Goal: Transaction & Acquisition: Purchase product/service

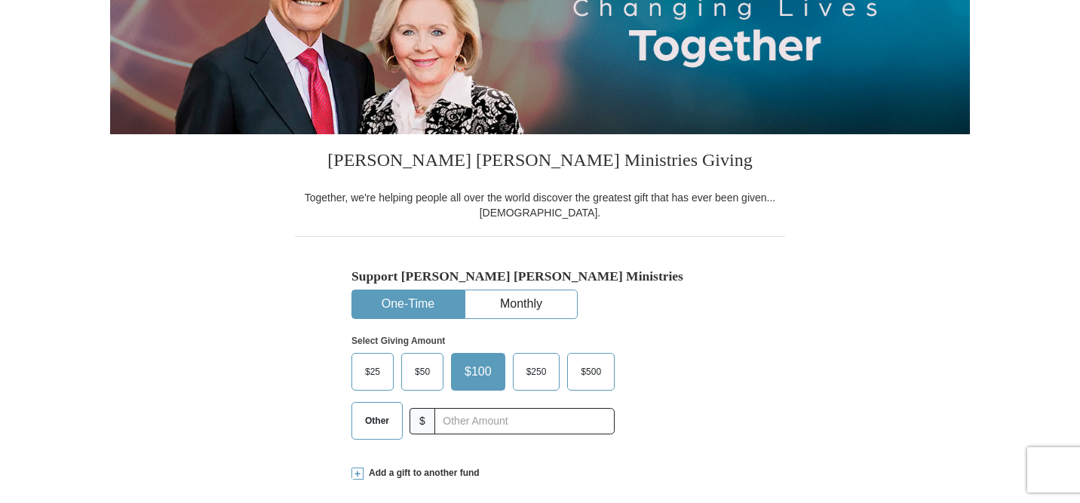
scroll to position [249, 0]
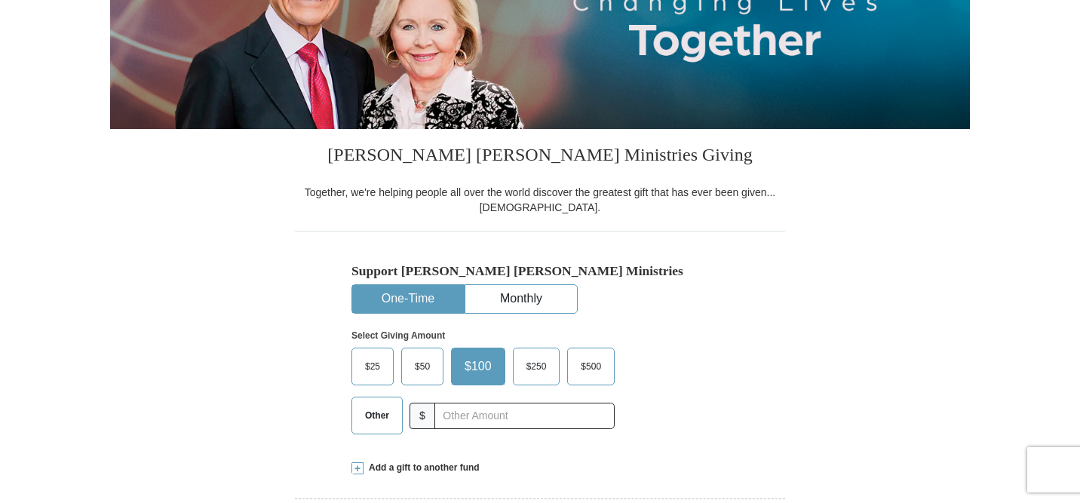
click at [382, 420] on span "Other" at bounding box center [377, 415] width 39 height 23
click at [0, 0] on input "Other" at bounding box center [0, 0] width 0 height 0
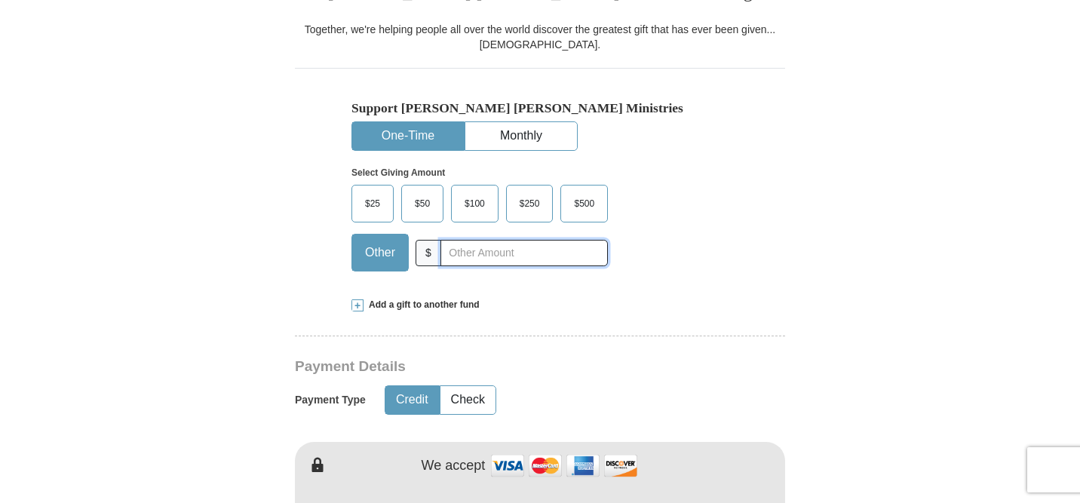
scroll to position [414, 0]
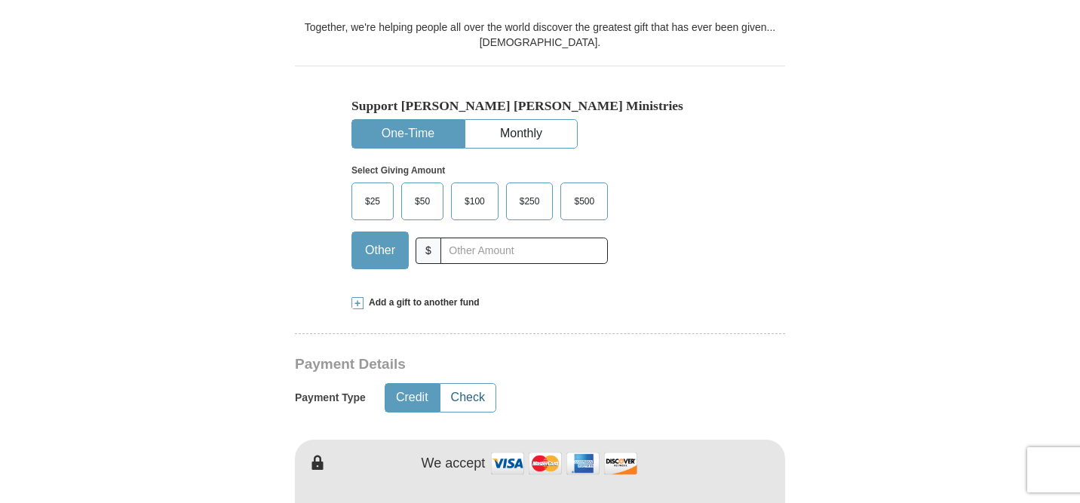
click at [462, 402] on button "Check" at bounding box center [468, 398] width 55 height 28
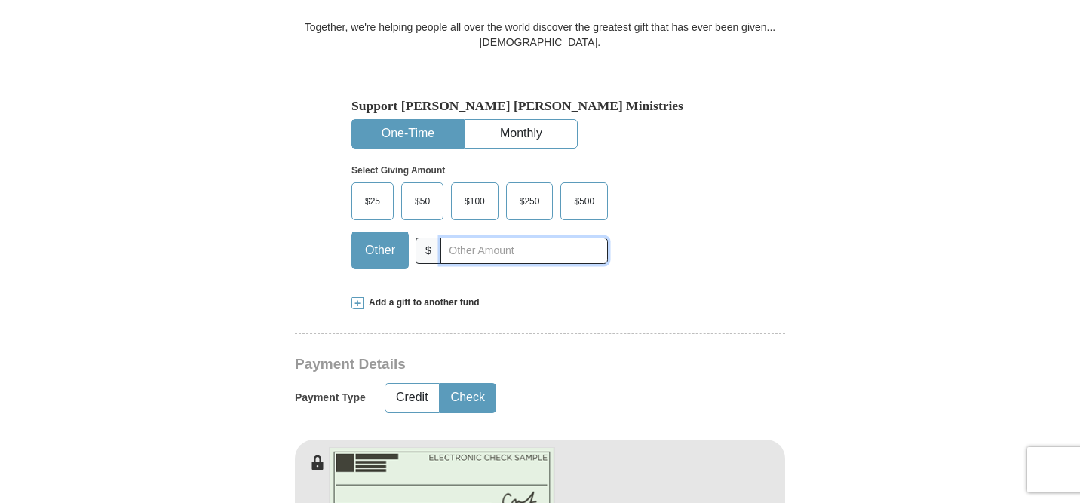
click at [465, 253] on input "text" at bounding box center [524, 251] width 167 height 26
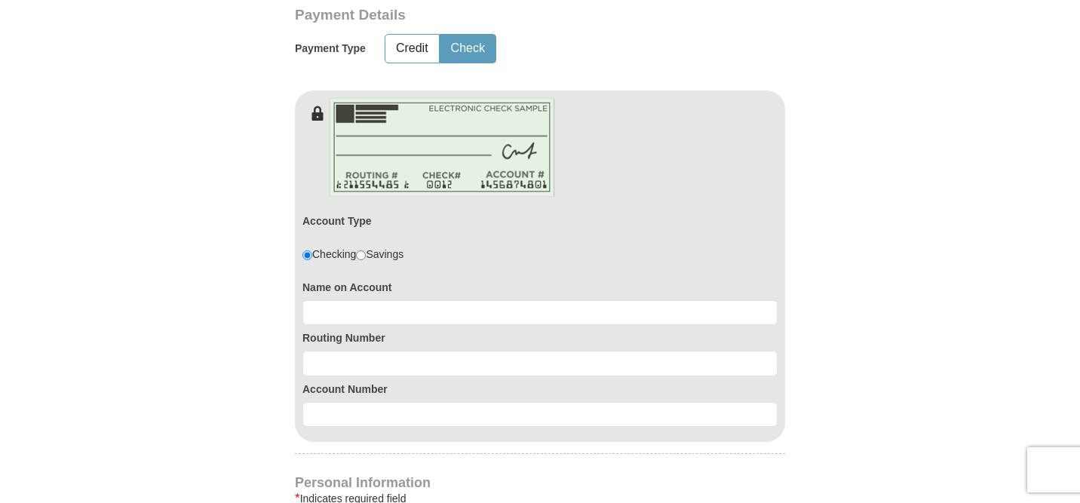
scroll to position [764, 0]
type input "112.00"
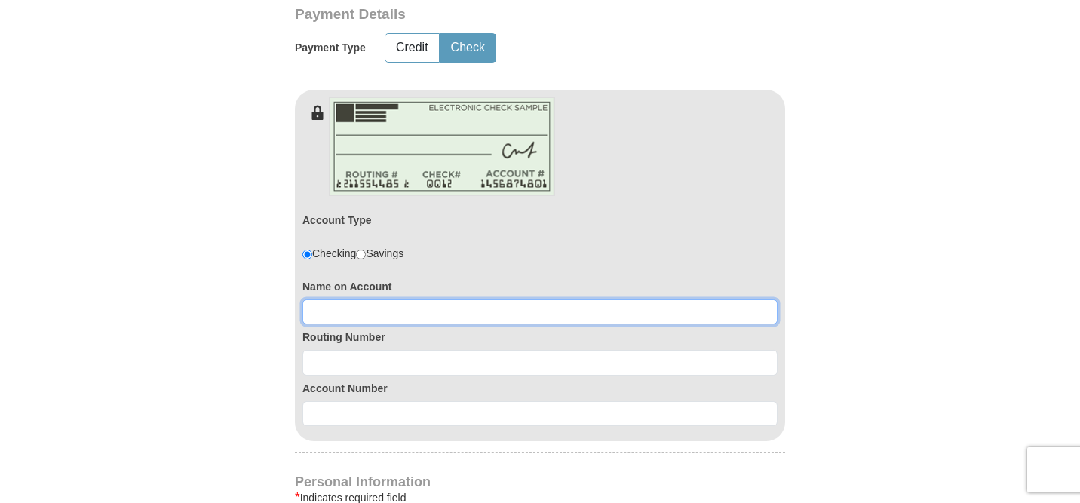
click at [389, 310] on input at bounding box center [540, 312] width 475 height 26
type input "Riverdale Baptist Church"
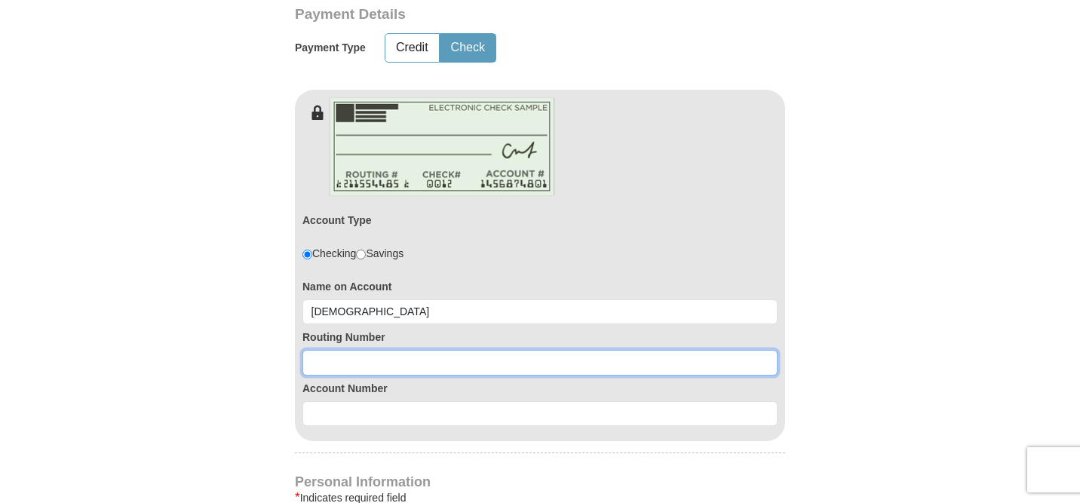
click at [372, 356] on input at bounding box center [540, 363] width 475 height 26
type input "071001737"
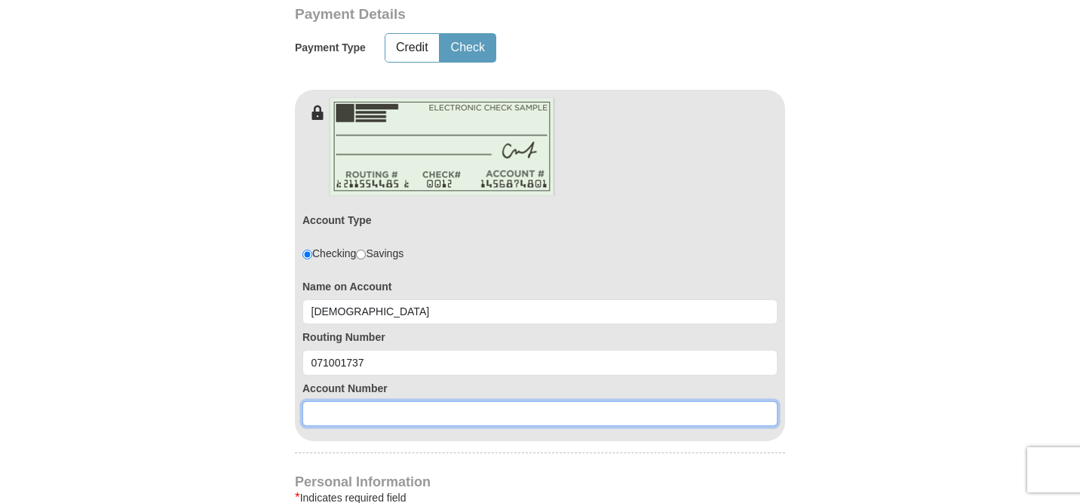
click at [360, 420] on input at bounding box center [540, 414] width 475 height 26
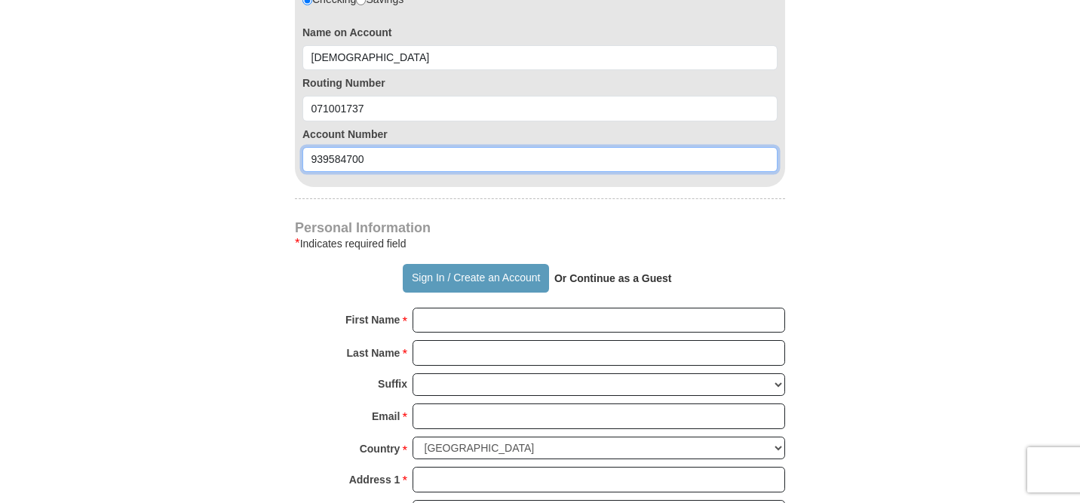
scroll to position [1024, 0]
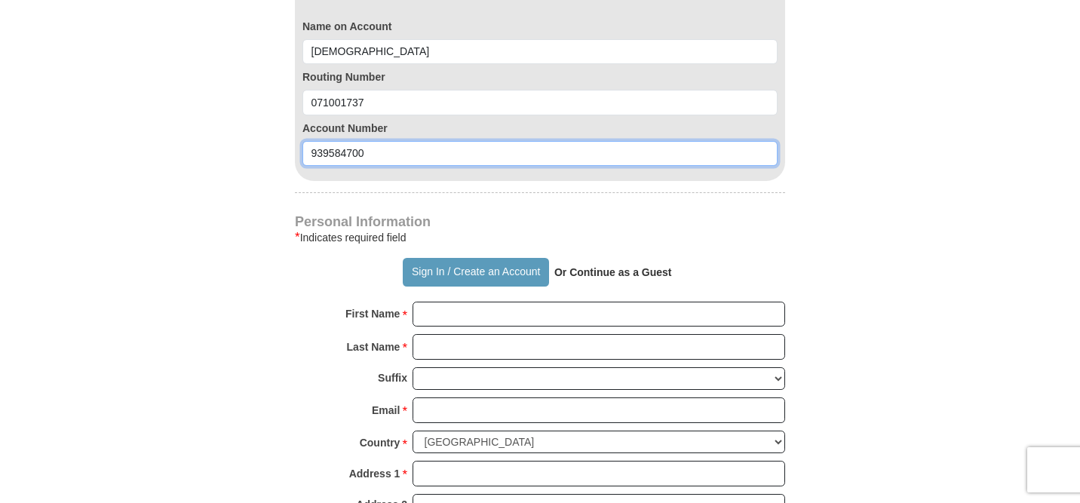
type input "939584700"
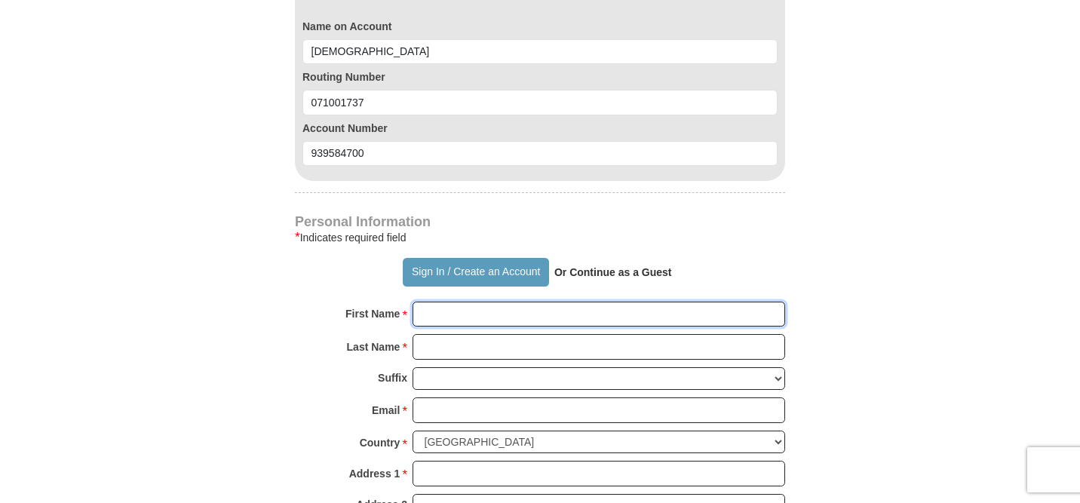
click at [456, 316] on input "First Name *" at bounding box center [599, 315] width 373 height 26
type input "Theresa"
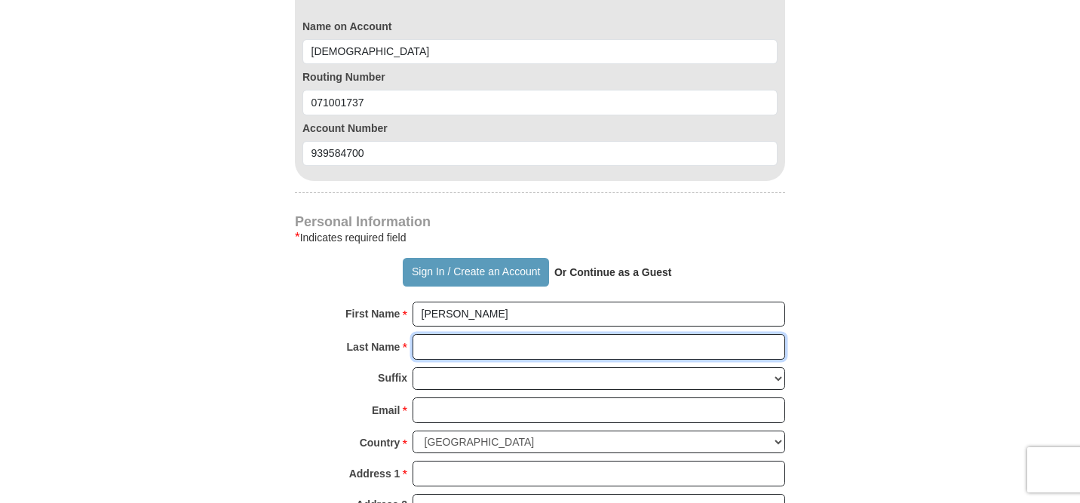
type input "Wearring"
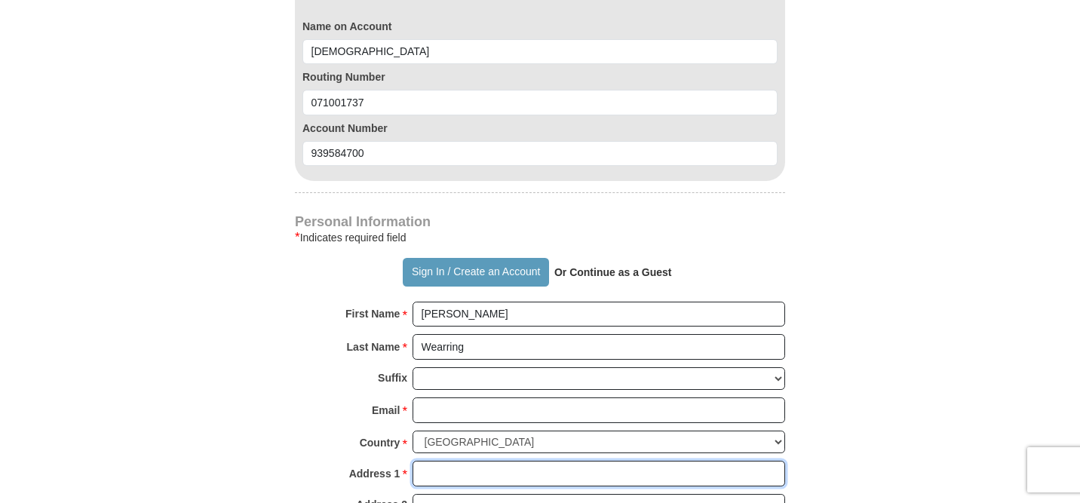
type input "14130 S. Wentworth Ave."
type input "Riverdale"
select select "IL"
type input "60827"
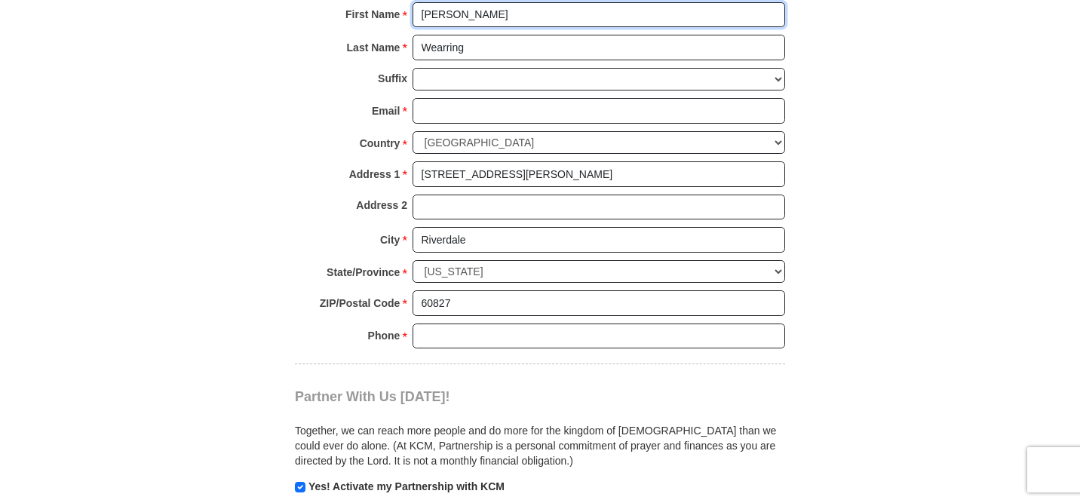
scroll to position [1326, 0]
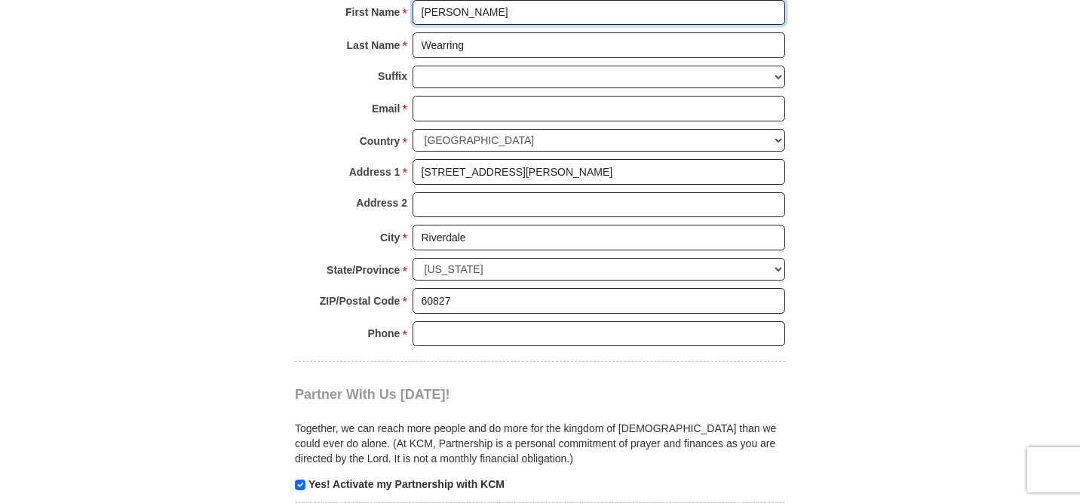
type input "Theresa"
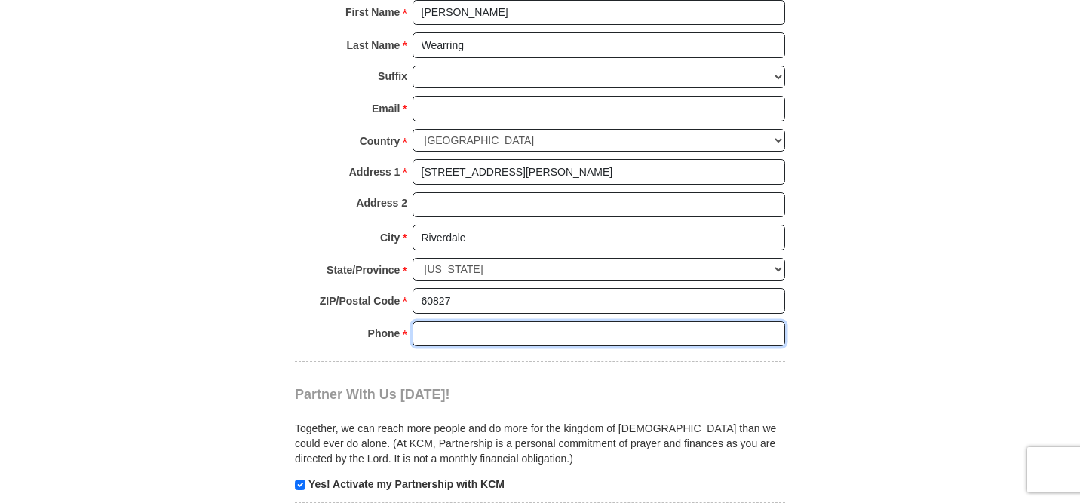
click at [482, 336] on input "Phone * *" at bounding box center [599, 334] width 373 height 26
type input "7089257825"
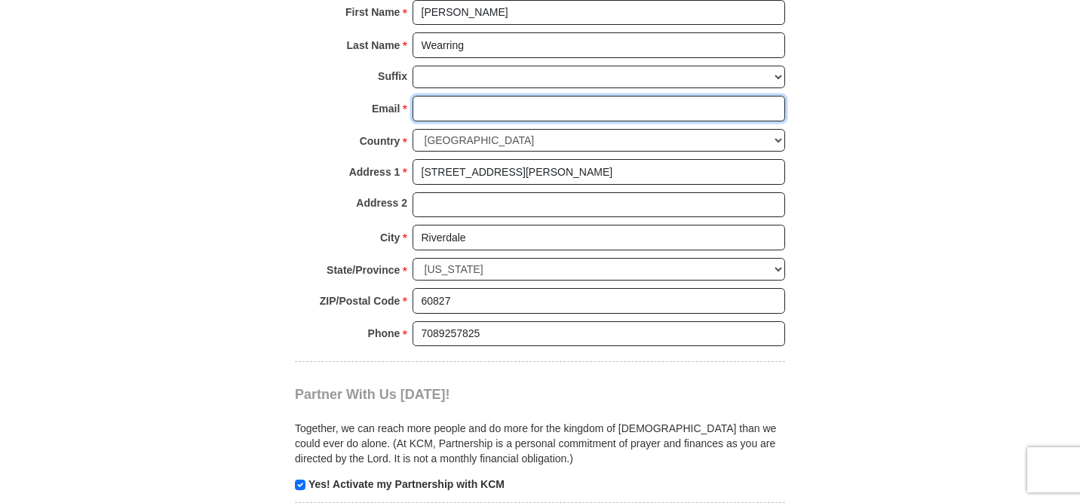
type input "theresawearring@hotmail.com"
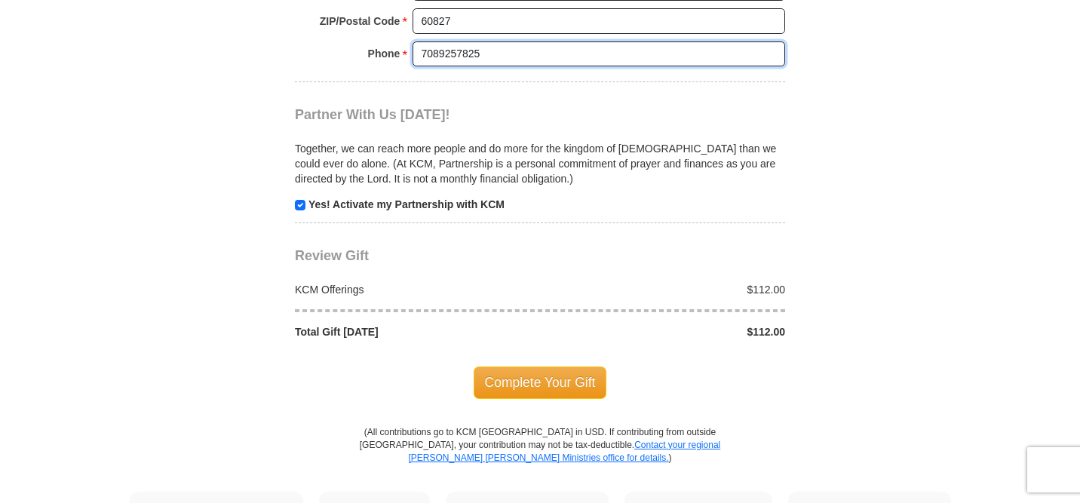
scroll to position [1608, 0]
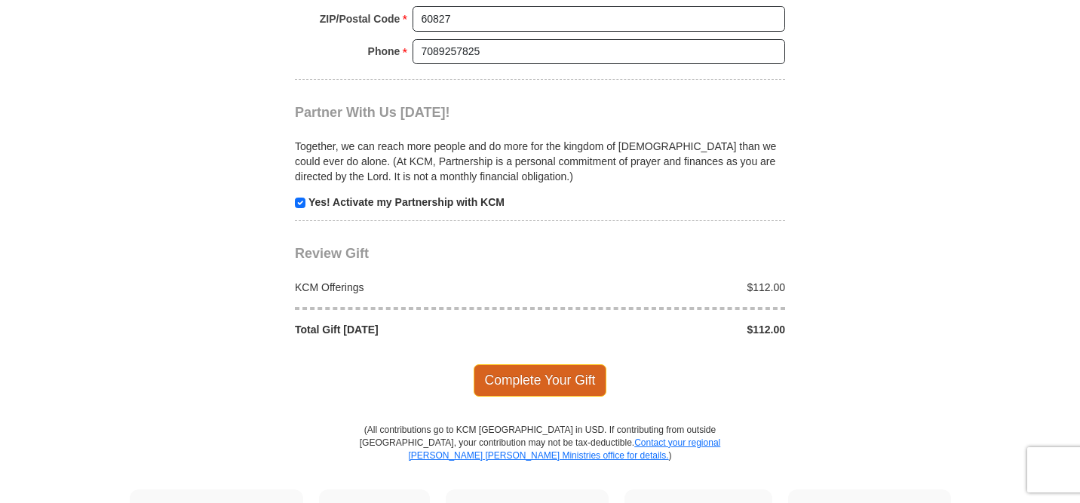
click at [536, 382] on span "Complete Your Gift" at bounding box center [541, 380] width 134 height 32
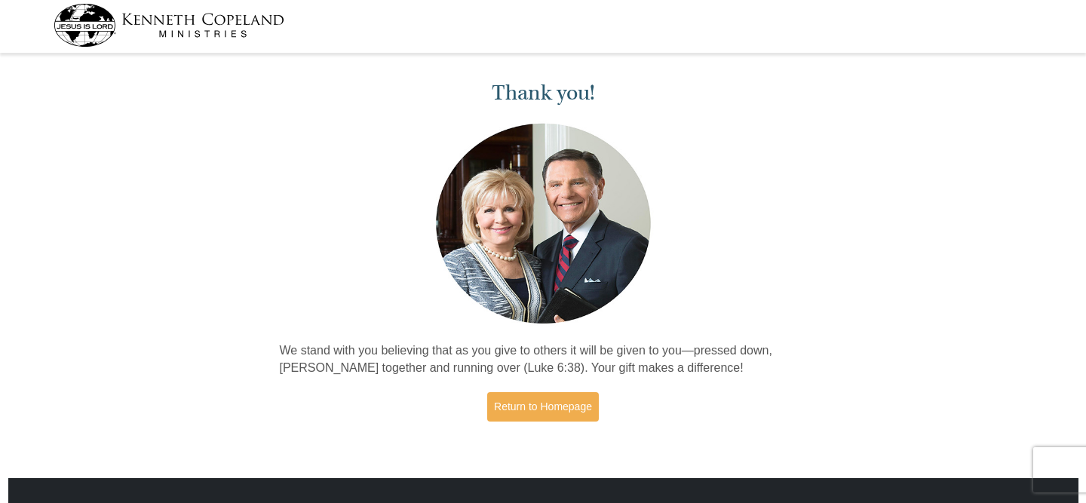
scroll to position [8, 0]
